Goal: Transaction & Acquisition: Obtain resource

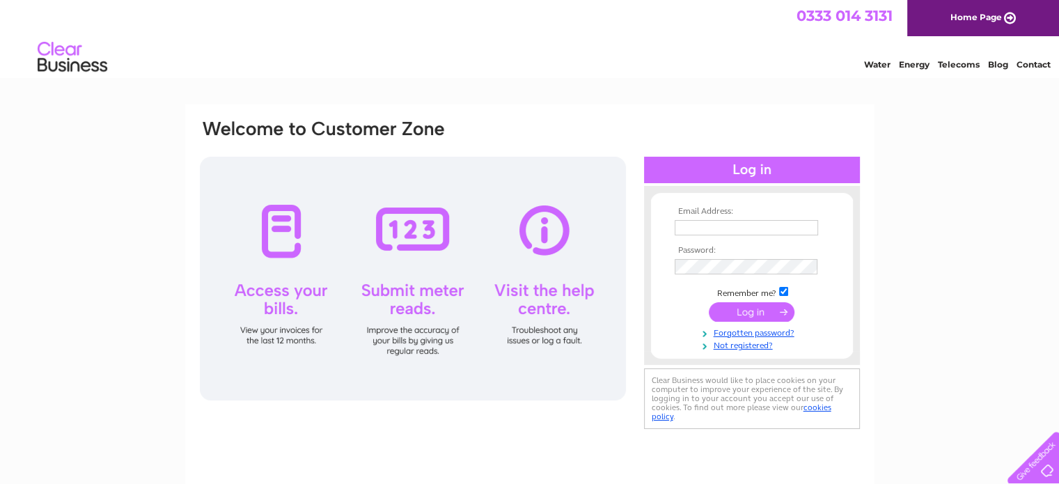
click at [736, 225] on input "text" at bounding box center [745, 227] width 143 height 15
type input "opalilybridal@outlook.com"
click at [766, 316] on input "submit" at bounding box center [752, 311] width 86 height 19
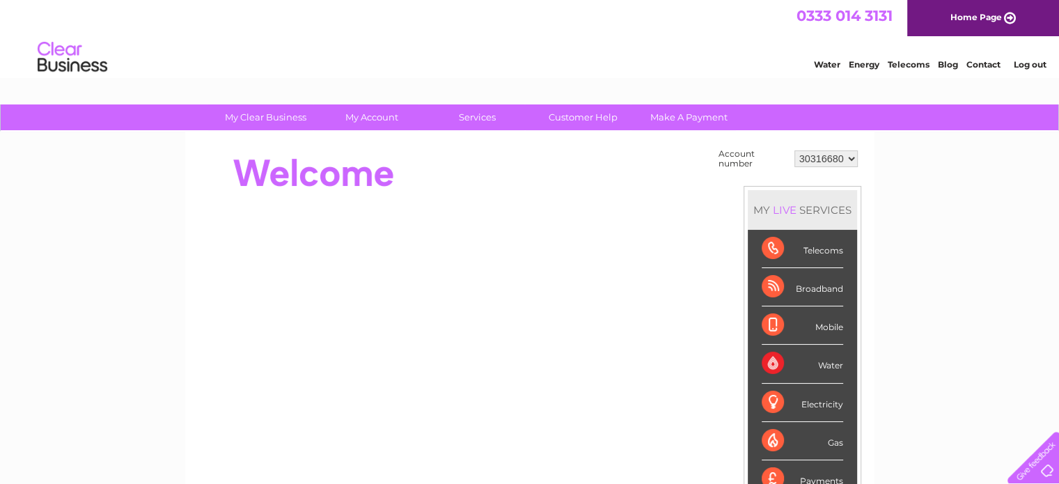
click at [850, 155] on select "30316680 30317077" at bounding box center [825, 158] width 63 height 17
select select "30317077"
click at [794, 150] on select "30316680 30317077" at bounding box center [825, 158] width 63 height 17
click at [852, 157] on select "30316680 30317077" at bounding box center [825, 158] width 63 height 17
select select "30316680"
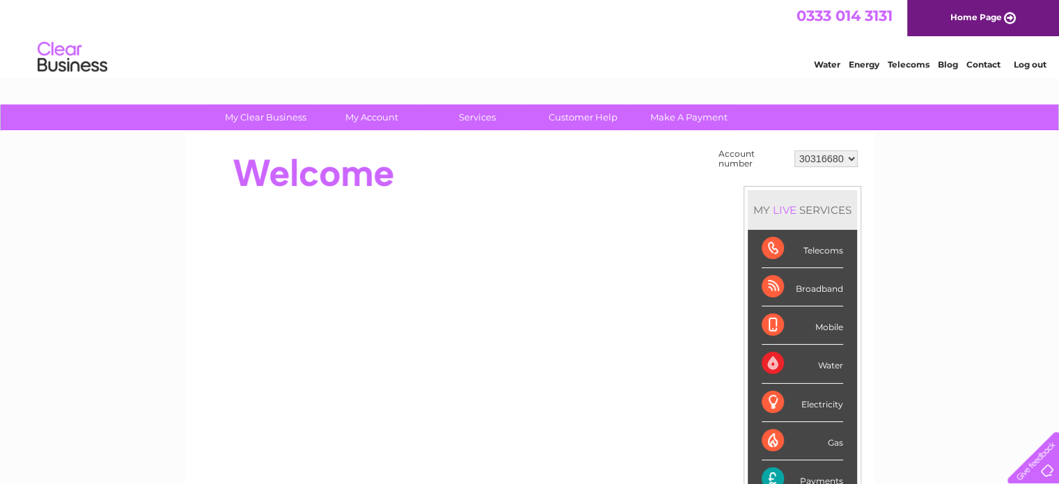
click at [794, 150] on select "30316680 30317077" at bounding box center [825, 158] width 63 height 17
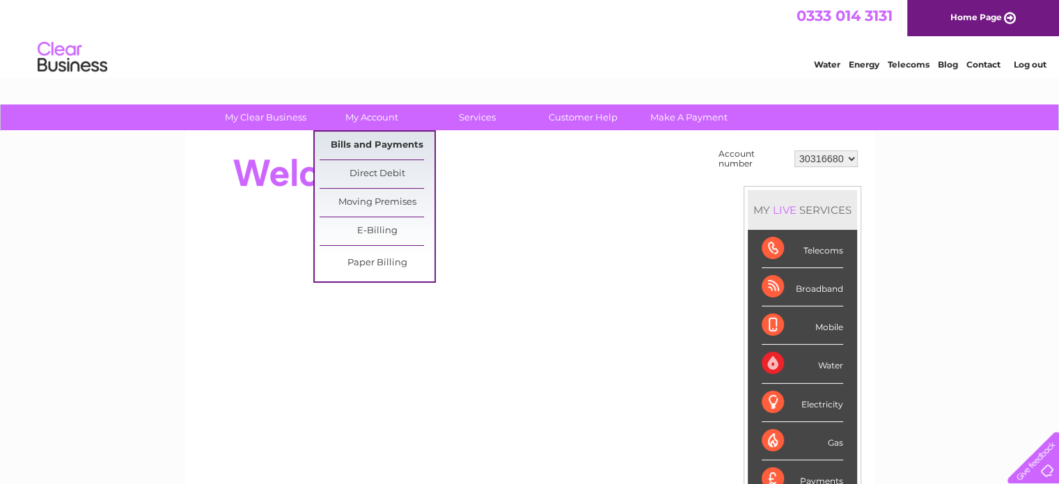
click at [379, 145] on link "Bills and Payments" at bounding box center [376, 146] width 115 height 28
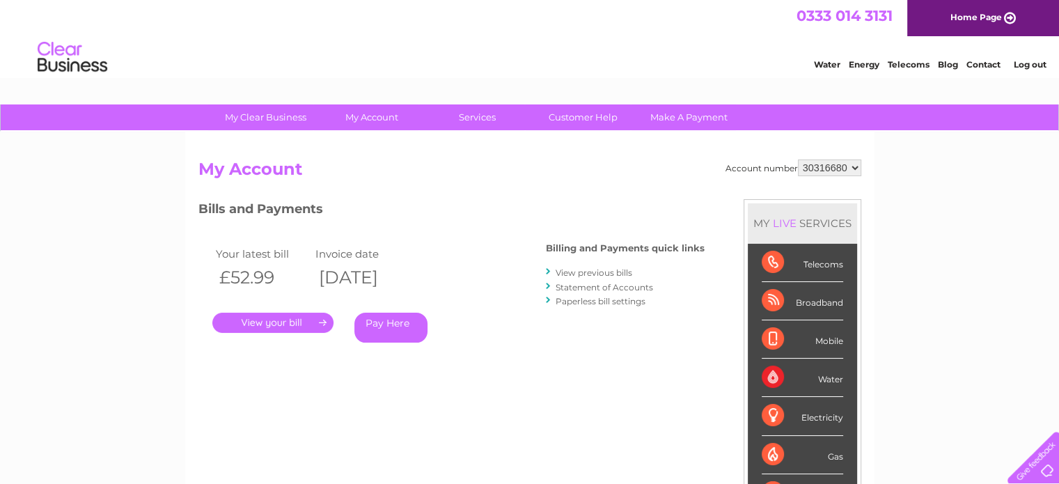
click at [301, 328] on link "." at bounding box center [272, 323] width 121 height 20
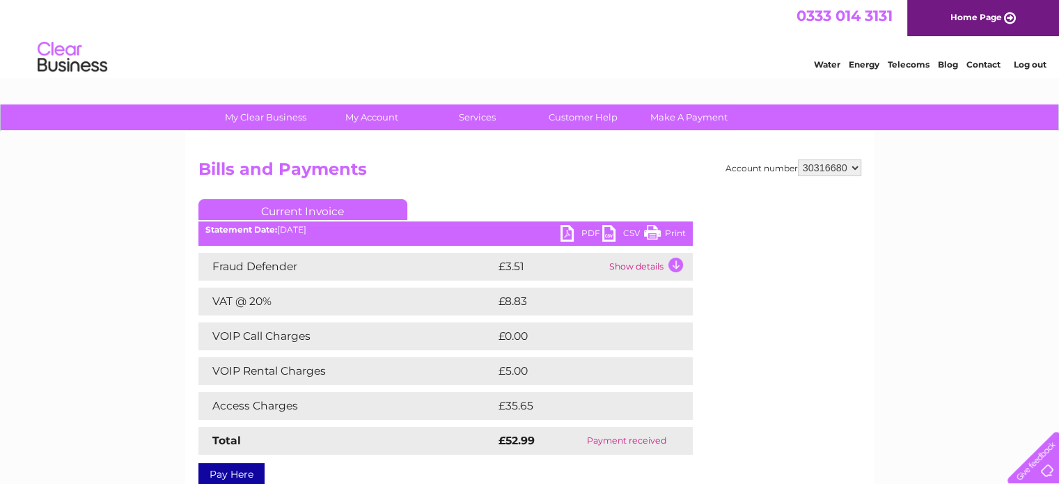
click at [566, 232] on link "PDF" at bounding box center [581, 235] width 42 height 20
click at [849, 166] on select "30316680 30317077" at bounding box center [829, 167] width 63 height 17
select select "30317077"
click at [798, 159] on select "30316680 30317077" at bounding box center [829, 167] width 63 height 17
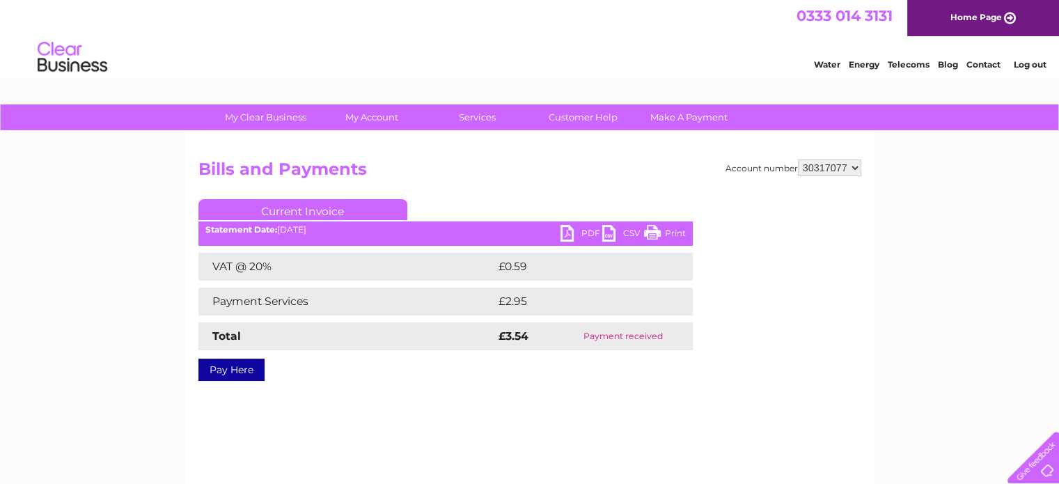
click at [583, 225] on link "PDF" at bounding box center [581, 235] width 42 height 20
click at [848, 166] on select "30316680 30317077" at bounding box center [829, 167] width 63 height 17
select select "30316680"
click at [798, 159] on select "30316680 30317077" at bounding box center [829, 167] width 63 height 17
click at [728, 214] on div "Account number 30316680 30317077 Bills and Payments Current Invoice PDF CSV Pri…" at bounding box center [529, 267] width 663 height 216
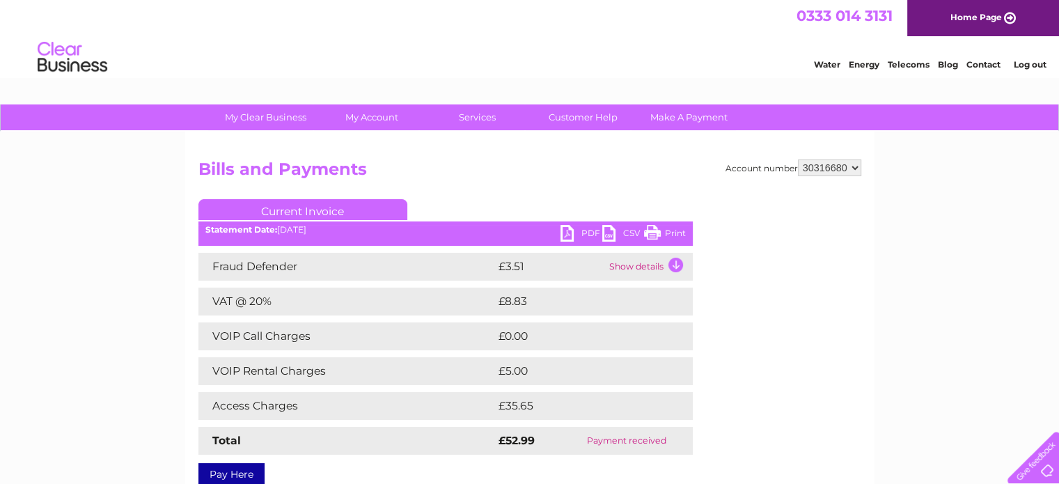
click at [584, 234] on link "PDF" at bounding box center [581, 235] width 42 height 20
